Goal: Task Accomplishment & Management: Complete application form

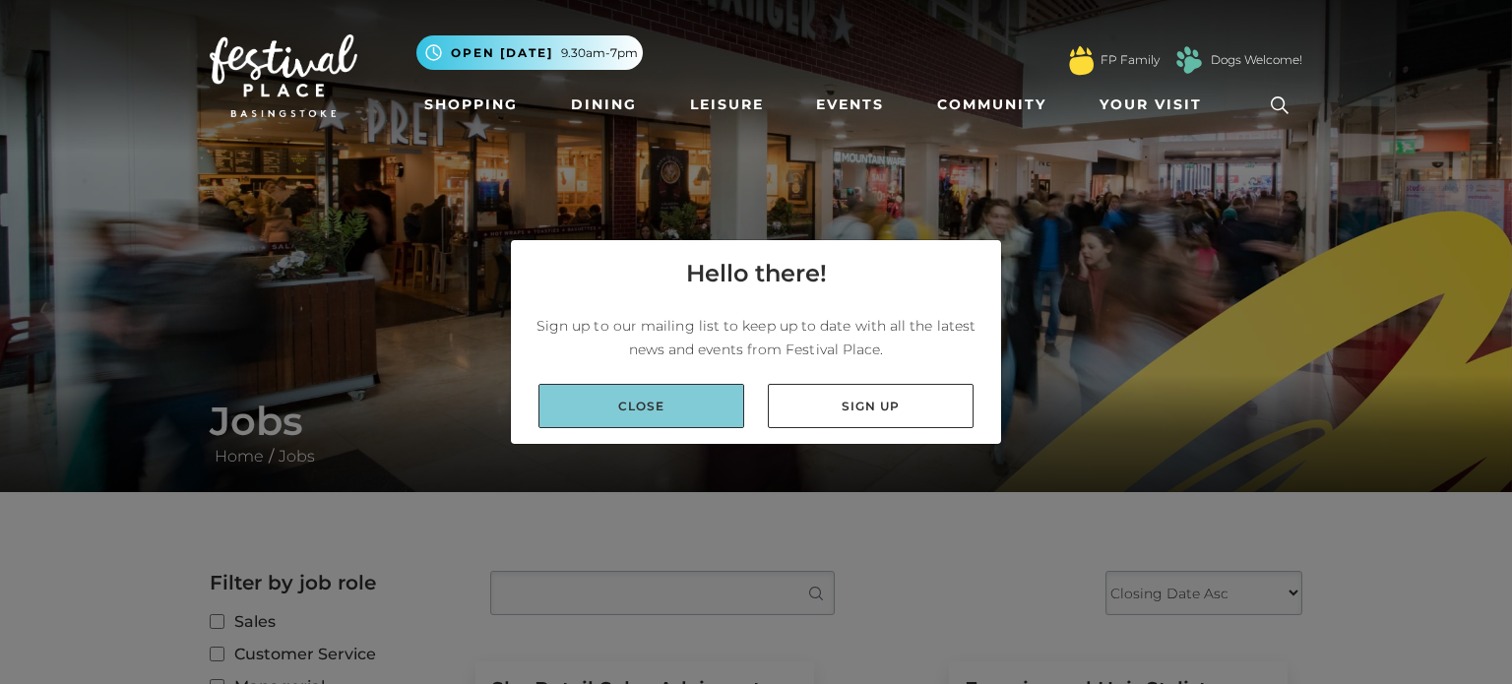
click at [620, 414] on link "Close" at bounding box center [642, 406] width 206 height 44
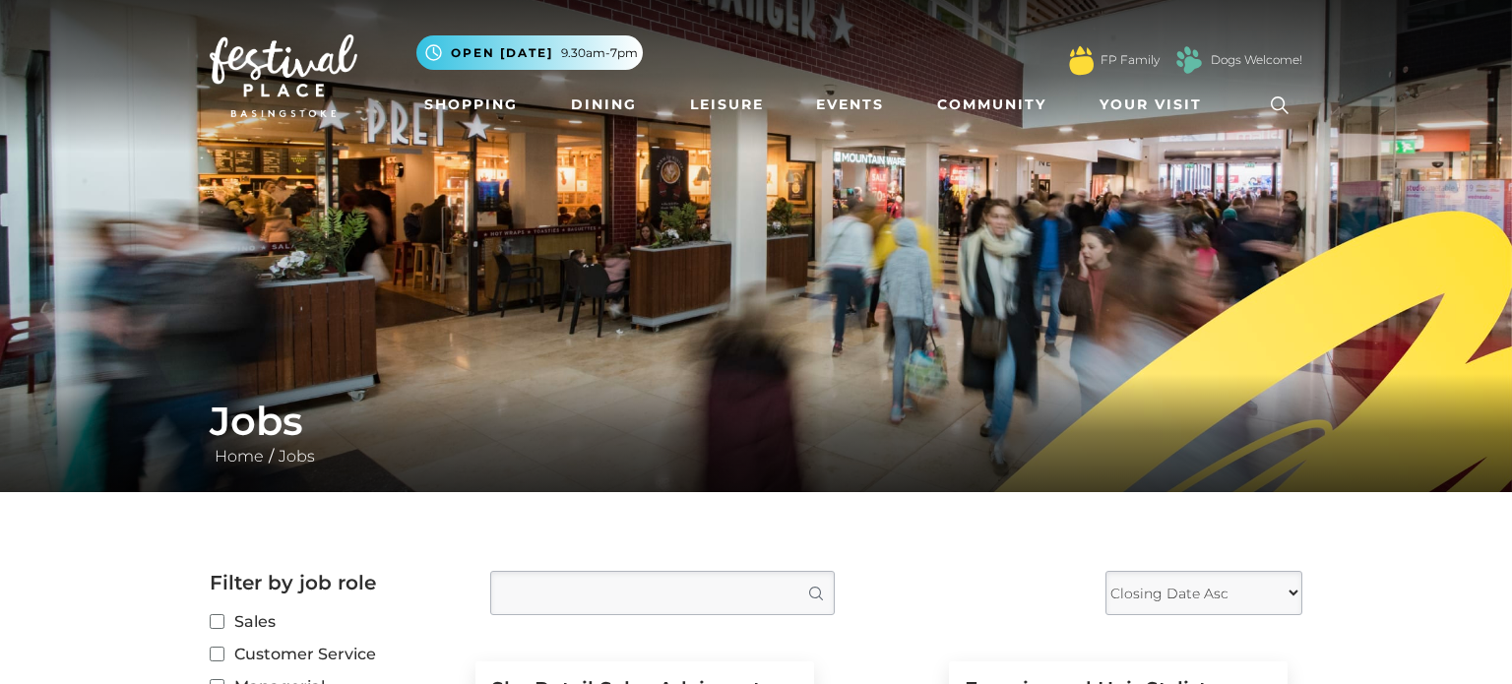
scroll to position [390, 0]
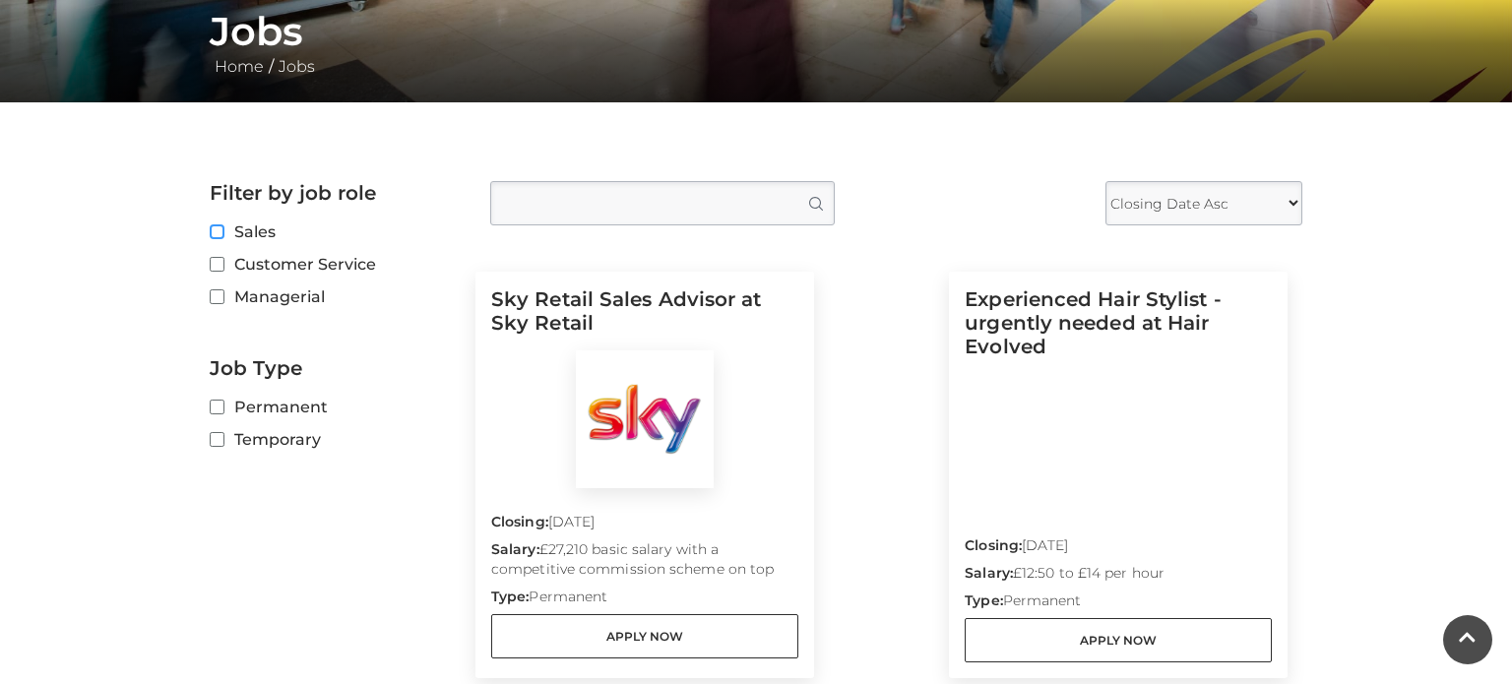
click at [222, 233] on input "Sales" at bounding box center [216, 232] width 13 height 13
checkbox input "true"
click at [219, 262] on input "Customer Service" at bounding box center [216, 265] width 13 height 13
checkbox input "true"
checkbox input "false"
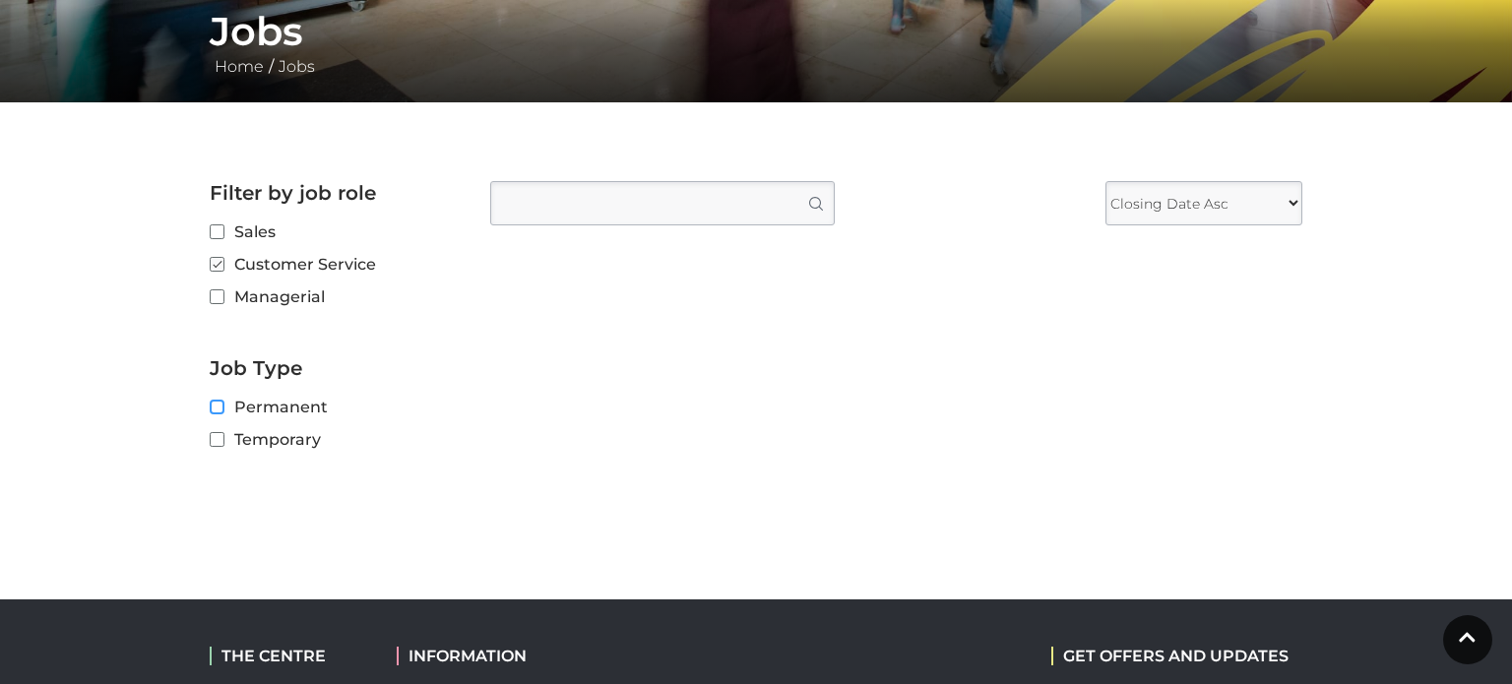
click at [213, 409] on input "Permanent" at bounding box center [216, 408] width 13 height 13
checkbox input "true"
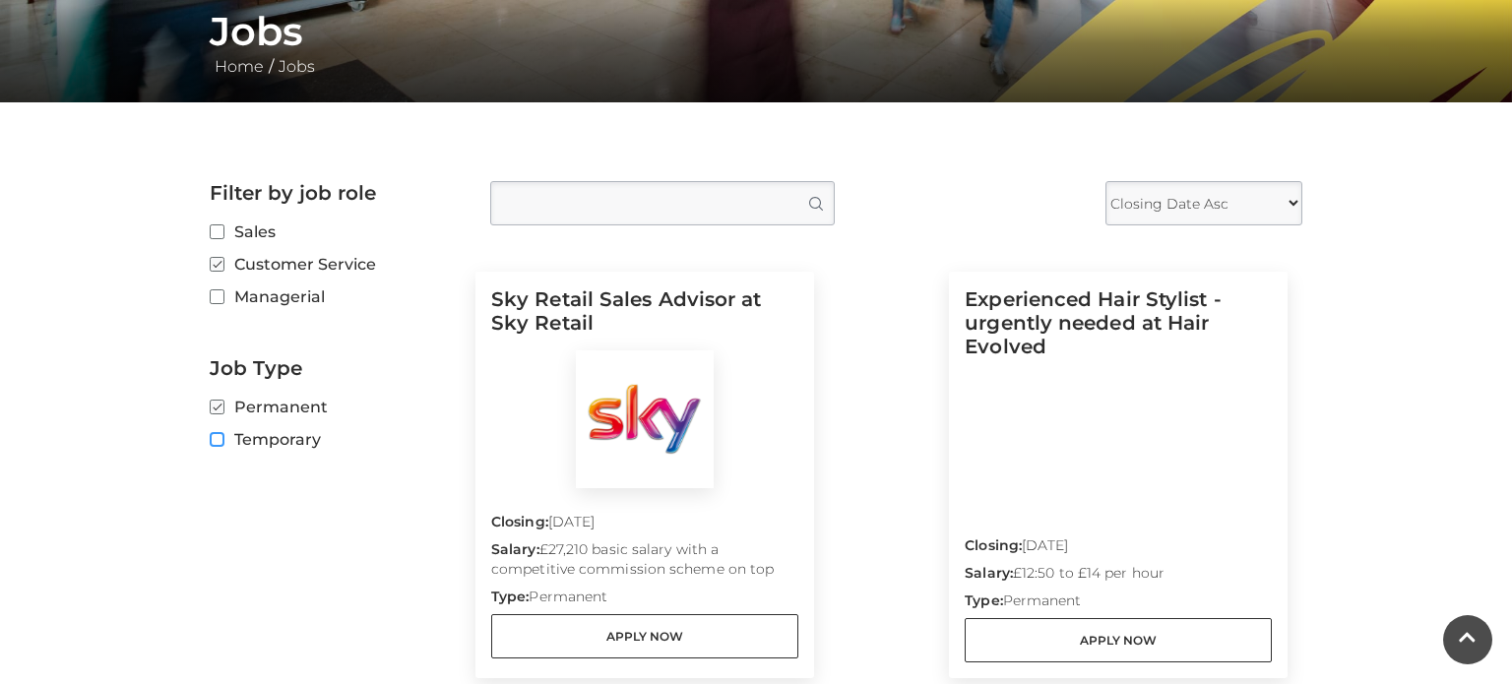
click at [220, 438] on input "Temporary" at bounding box center [216, 440] width 13 height 13
checkbox input "true"
checkbox input "false"
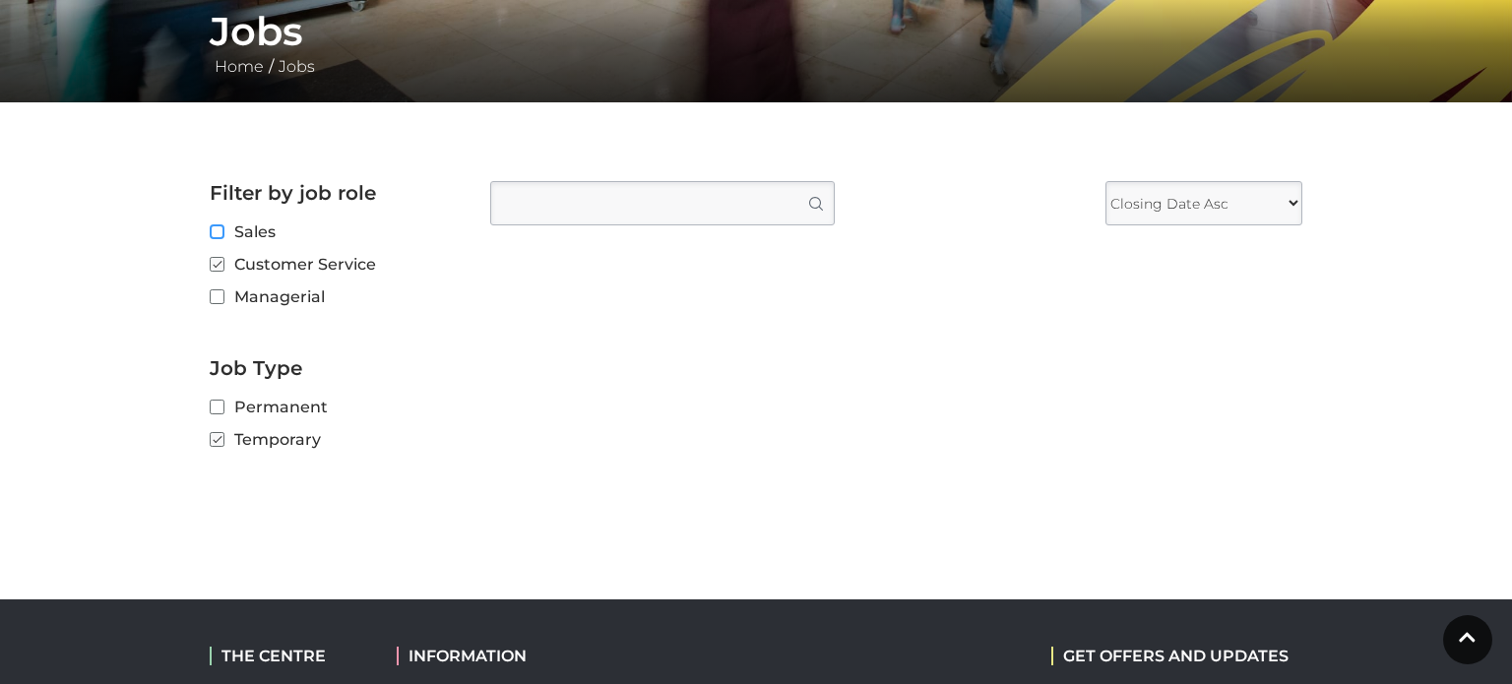
click at [212, 234] on input "Sales" at bounding box center [216, 232] width 13 height 13
checkbox input "true"
checkbox input "false"
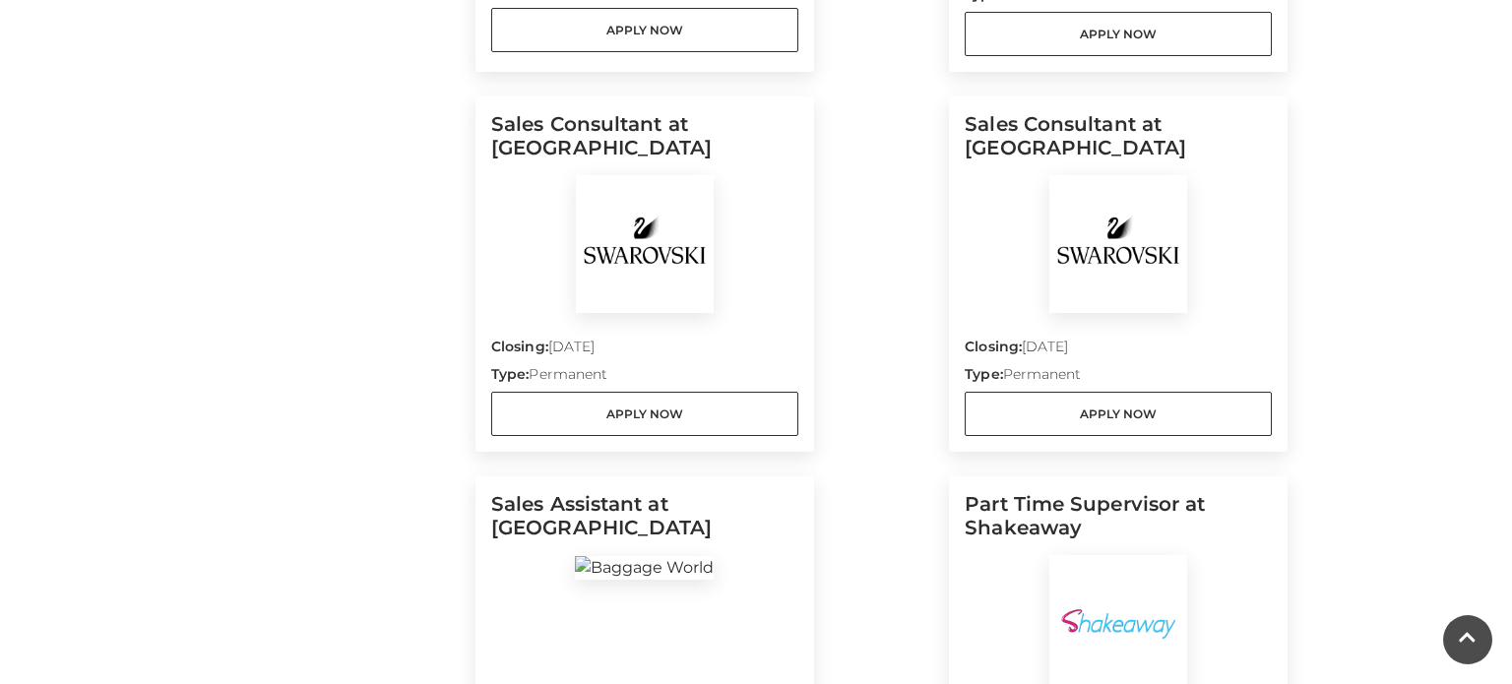
scroll to position [996, 0]
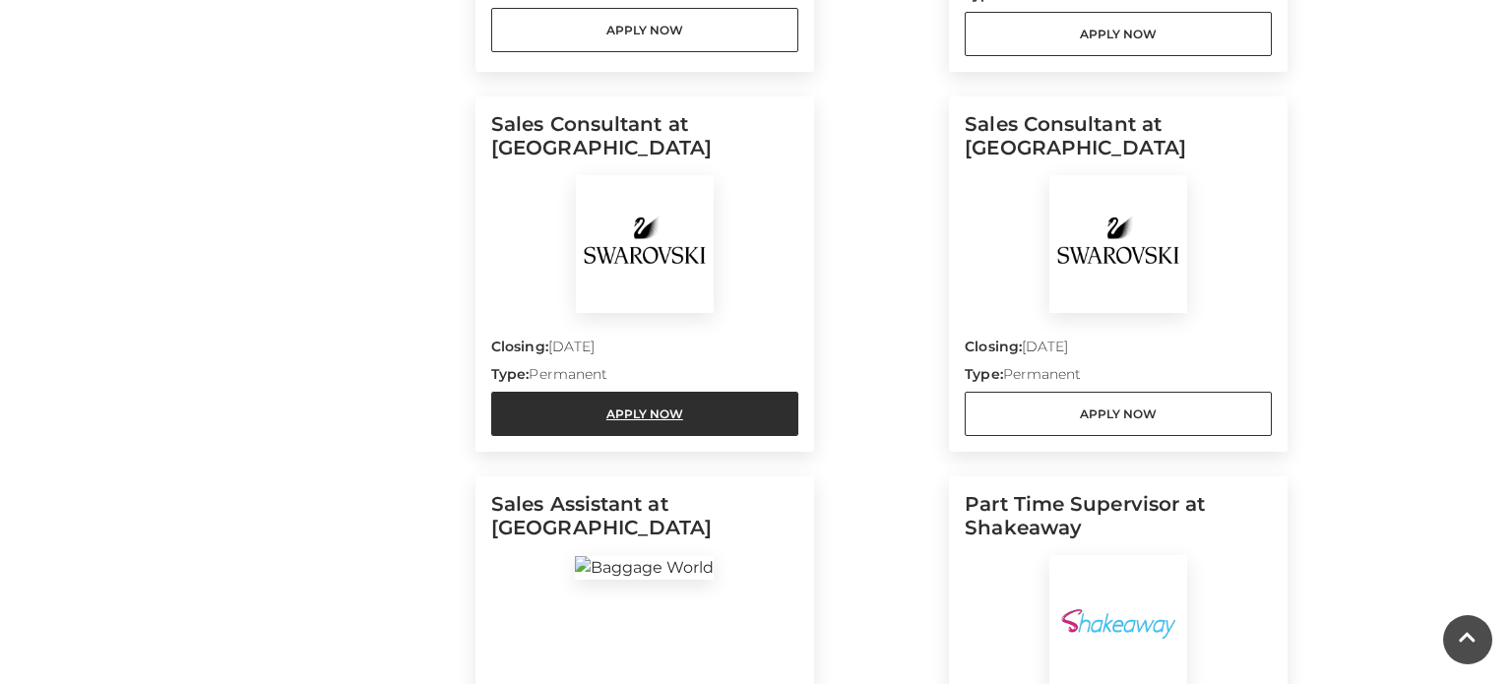
click at [624, 416] on link "Apply Now" at bounding box center [644, 414] width 307 height 44
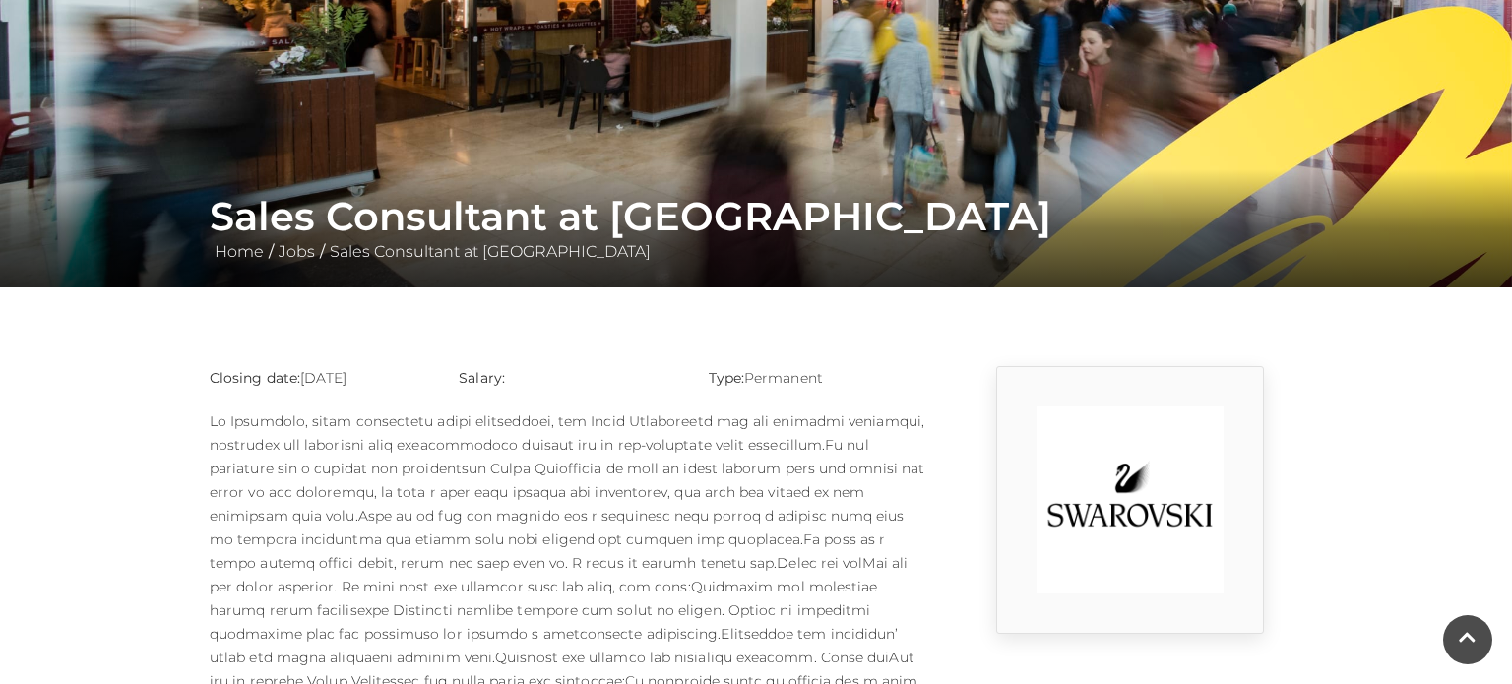
scroll to position [16, 0]
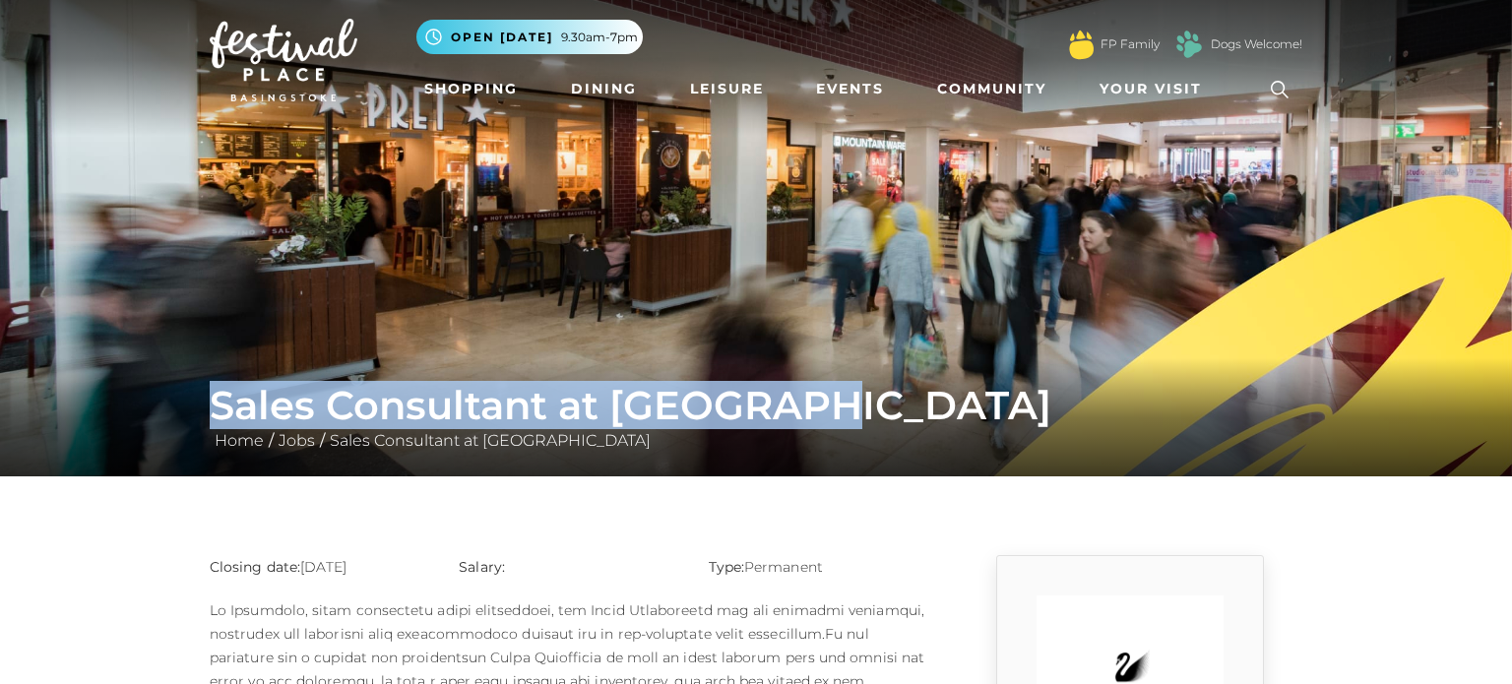
drag, startPoint x: 217, startPoint y: 405, endPoint x: 819, endPoint y: 395, distance: 602.6
click at [819, 395] on h1 "Sales Consultant at Swarovski" at bounding box center [756, 405] width 1093 height 47
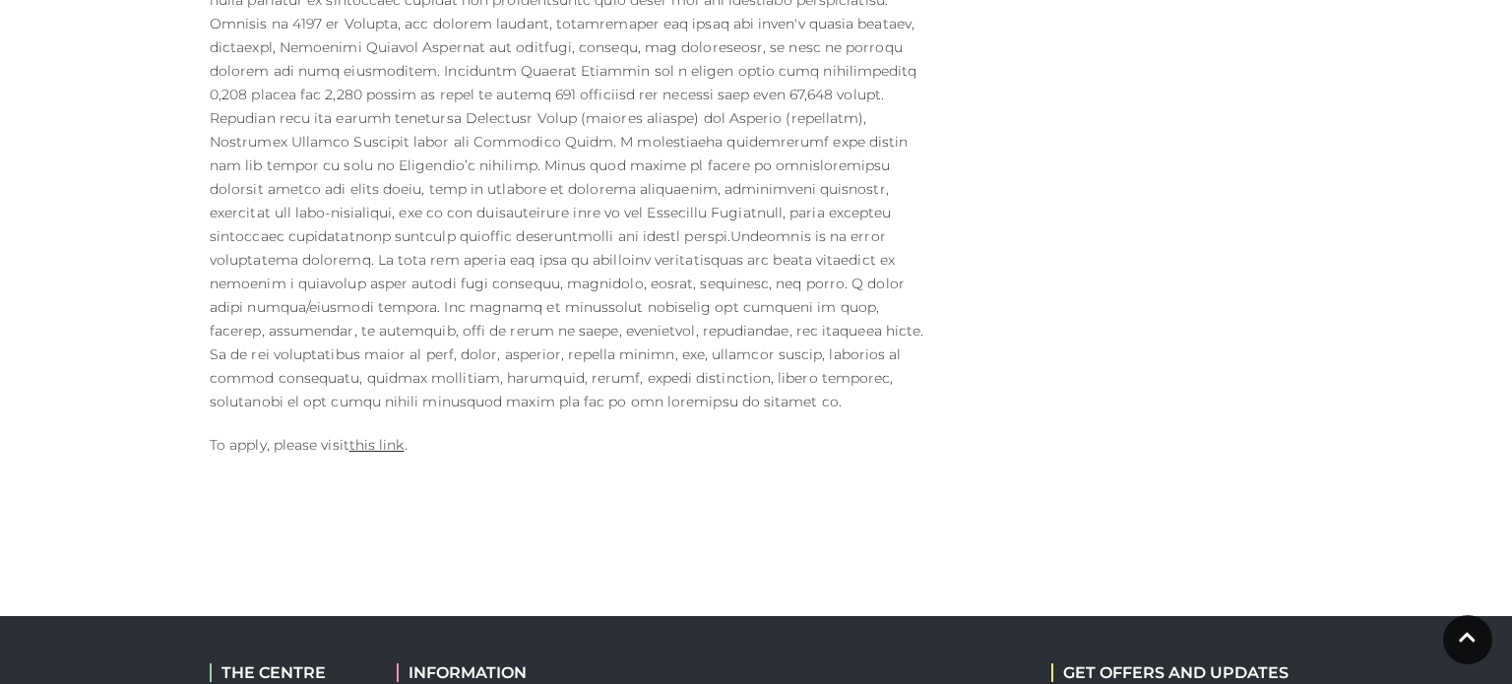
scroll to position [1274, 0]
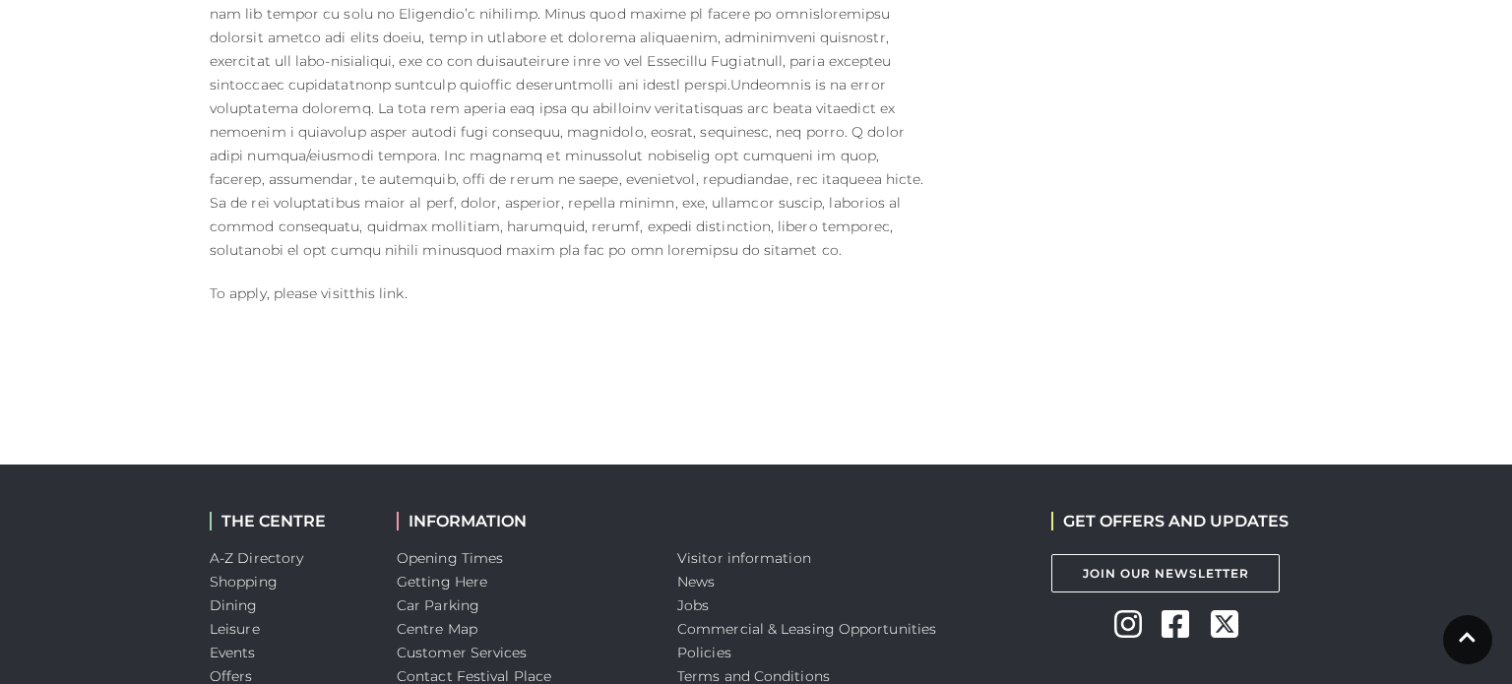
click at [378, 285] on link "this link" at bounding box center [376, 294] width 55 height 18
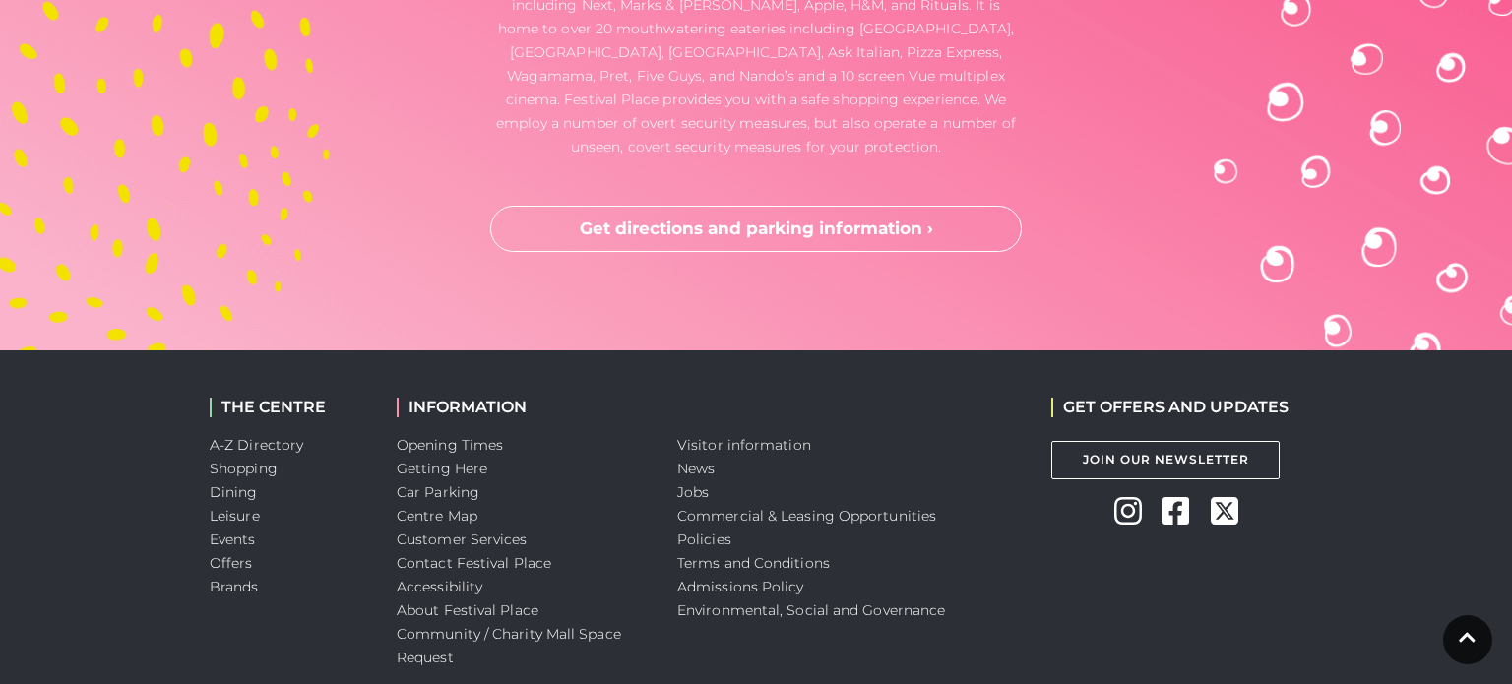
scroll to position [5265, 0]
click at [705, 493] on link "Jobs" at bounding box center [693, 492] width 32 height 18
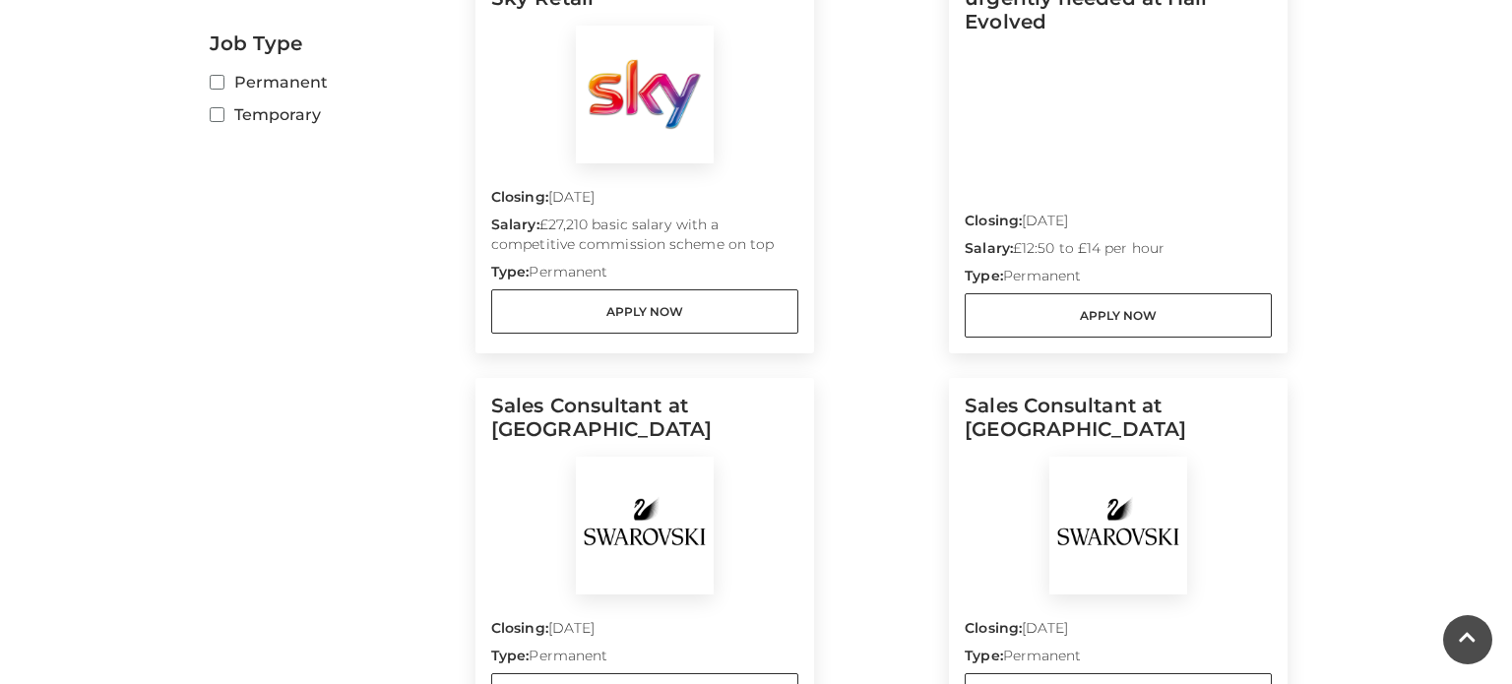
scroll to position [697, 0]
